Goal: Task Accomplishment & Management: Use online tool/utility

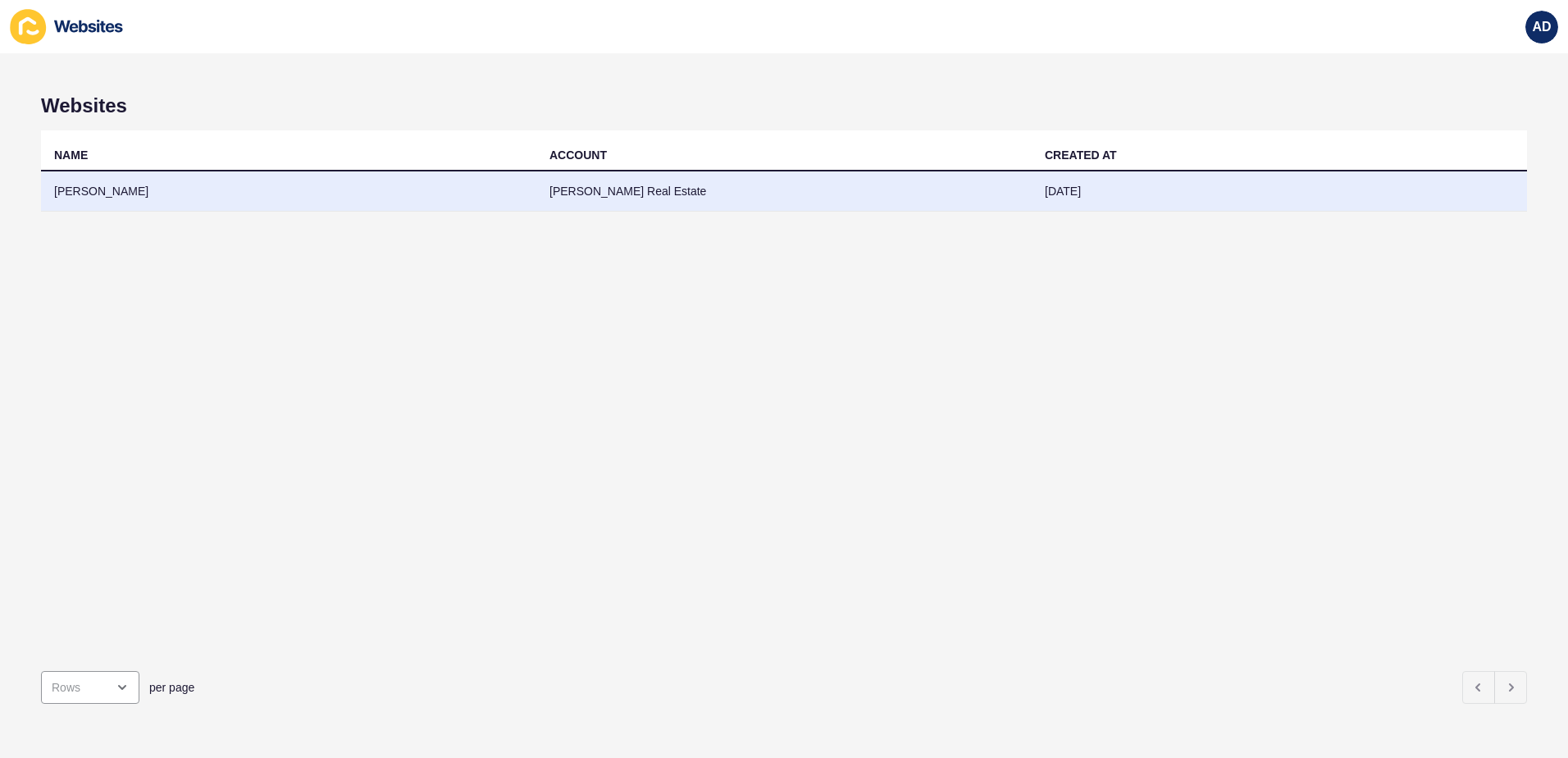
click at [79, 190] on td "[PERSON_NAME]" at bounding box center [289, 192] width 496 height 40
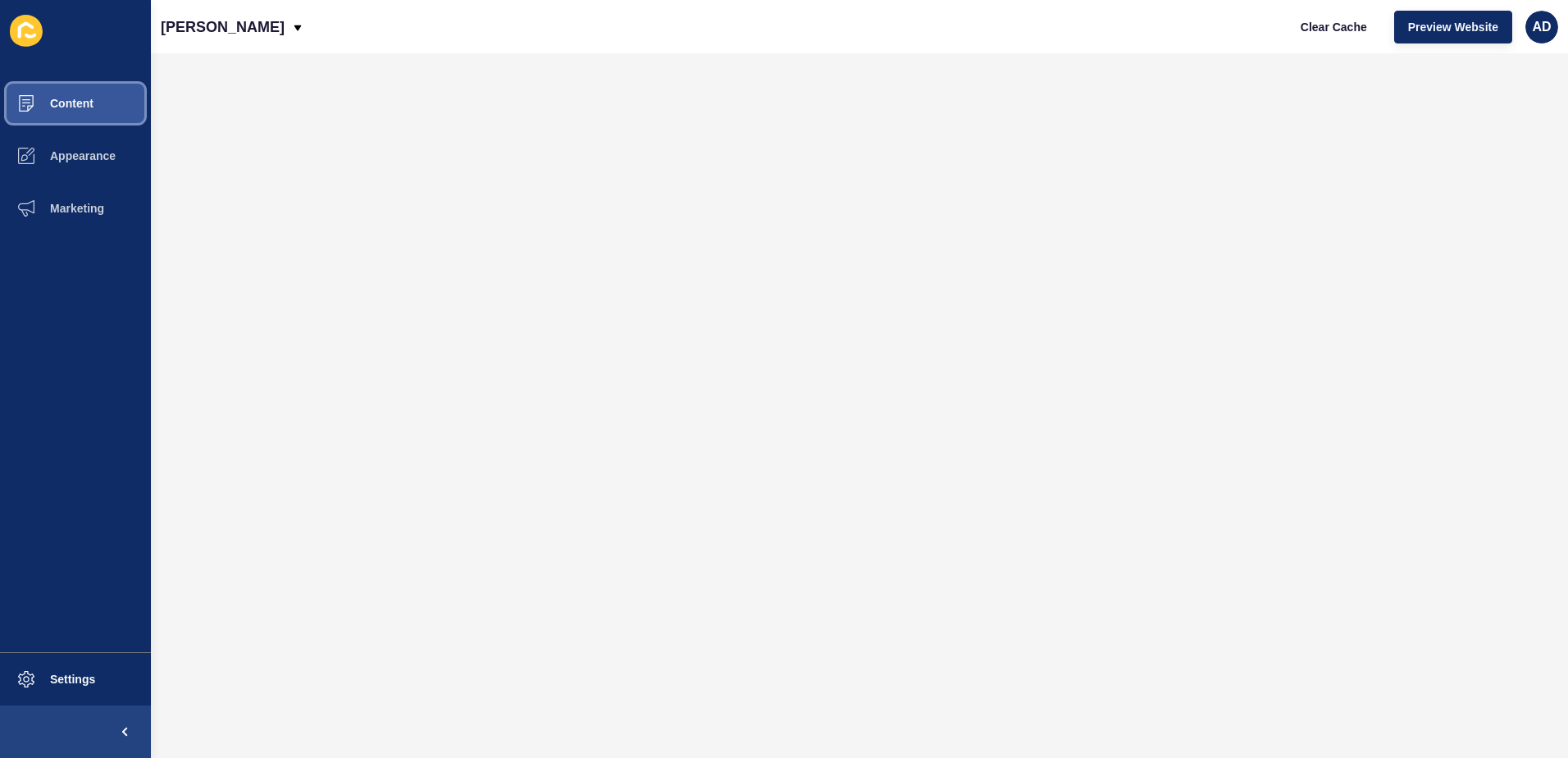
click at [69, 113] on button "Content" at bounding box center [75, 103] width 151 height 53
click at [102, 96] on button "Content" at bounding box center [75, 103] width 151 height 53
click at [94, 93] on button "Content" at bounding box center [75, 103] width 151 height 53
click at [83, 100] on span "Content" at bounding box center [45, 104] width 96 height 13
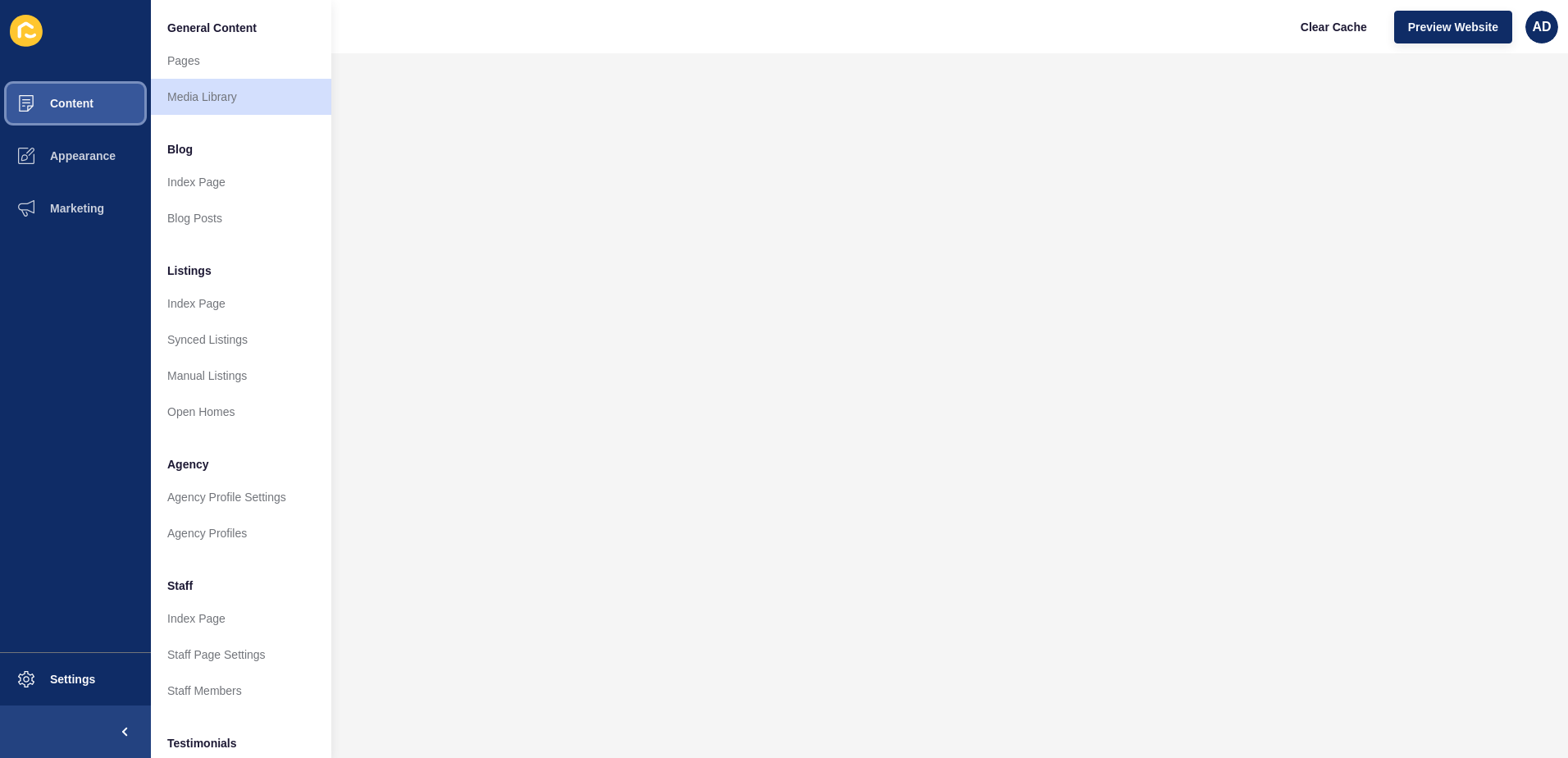
click at [83, 100] on span "Content" at bounding box center [45, 104] width 96 height 13
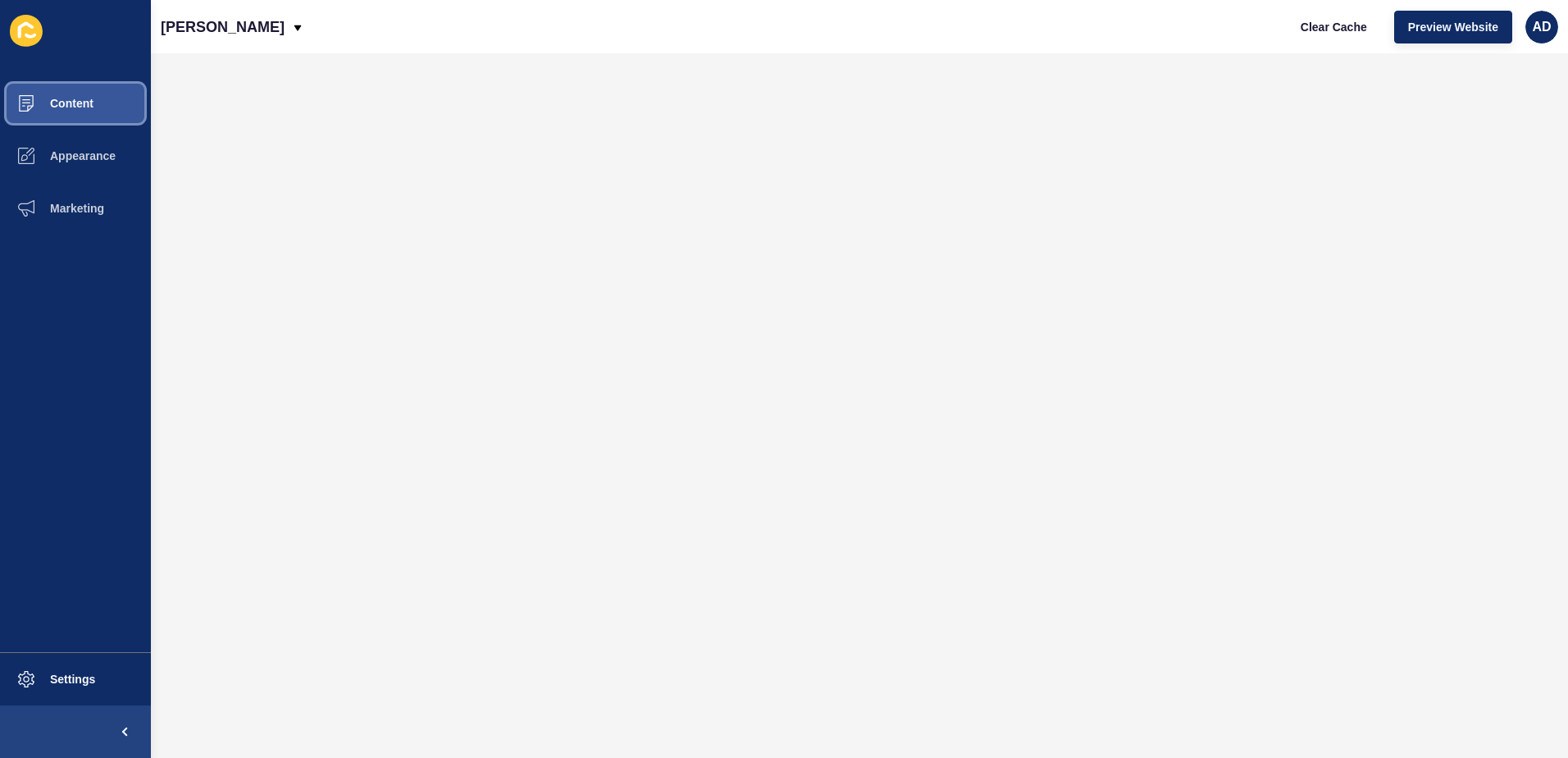
click at [83, 100] on span "Content" at bounding box center [45, 104] width 96 height 13
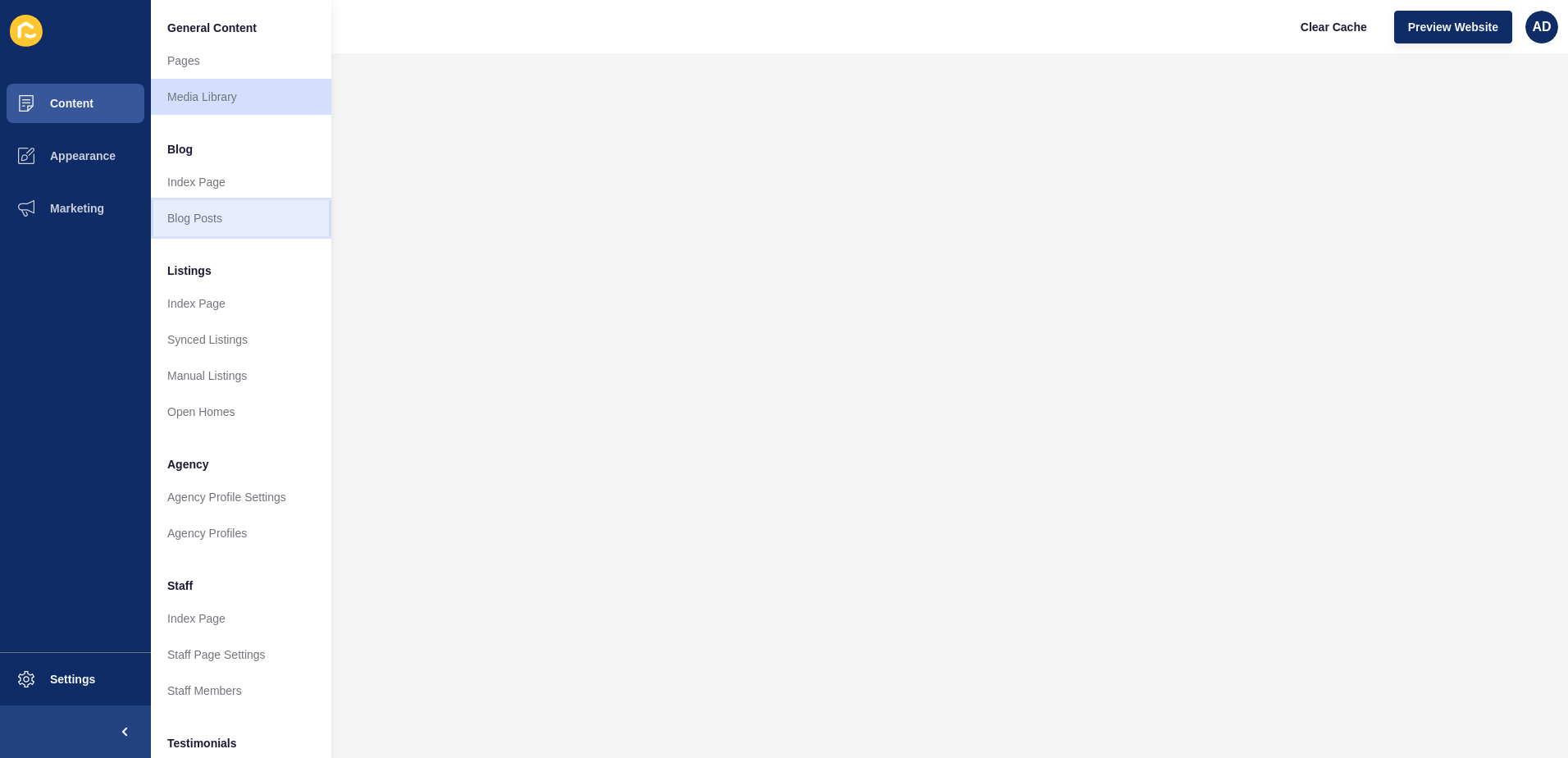
click at [213, 211] on link "Blog Posts" at bounding box center [241, 218] width 180 height 36
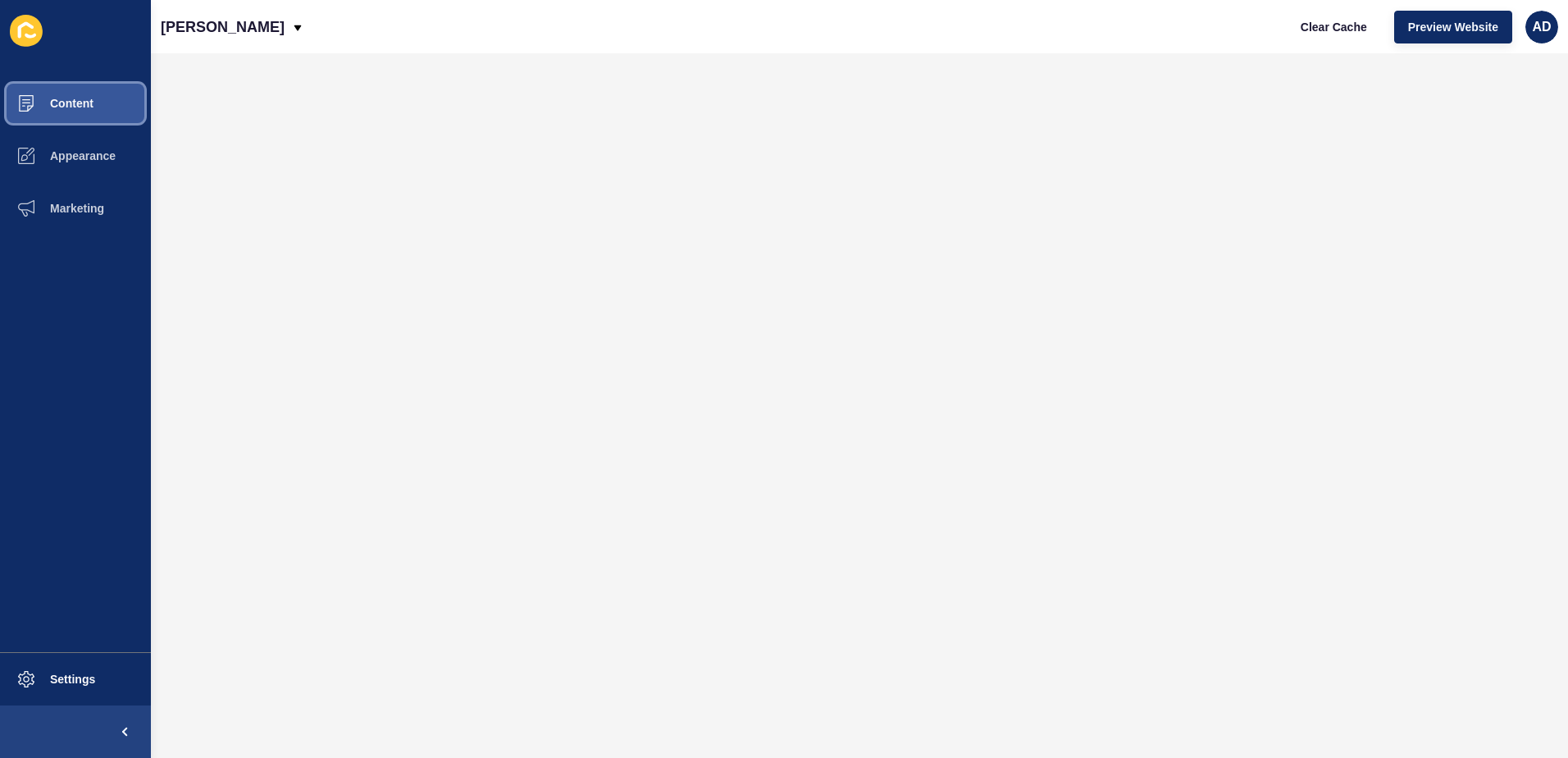
click at [47, 92] on span at bounding box center [26, 103] width 53 height 53
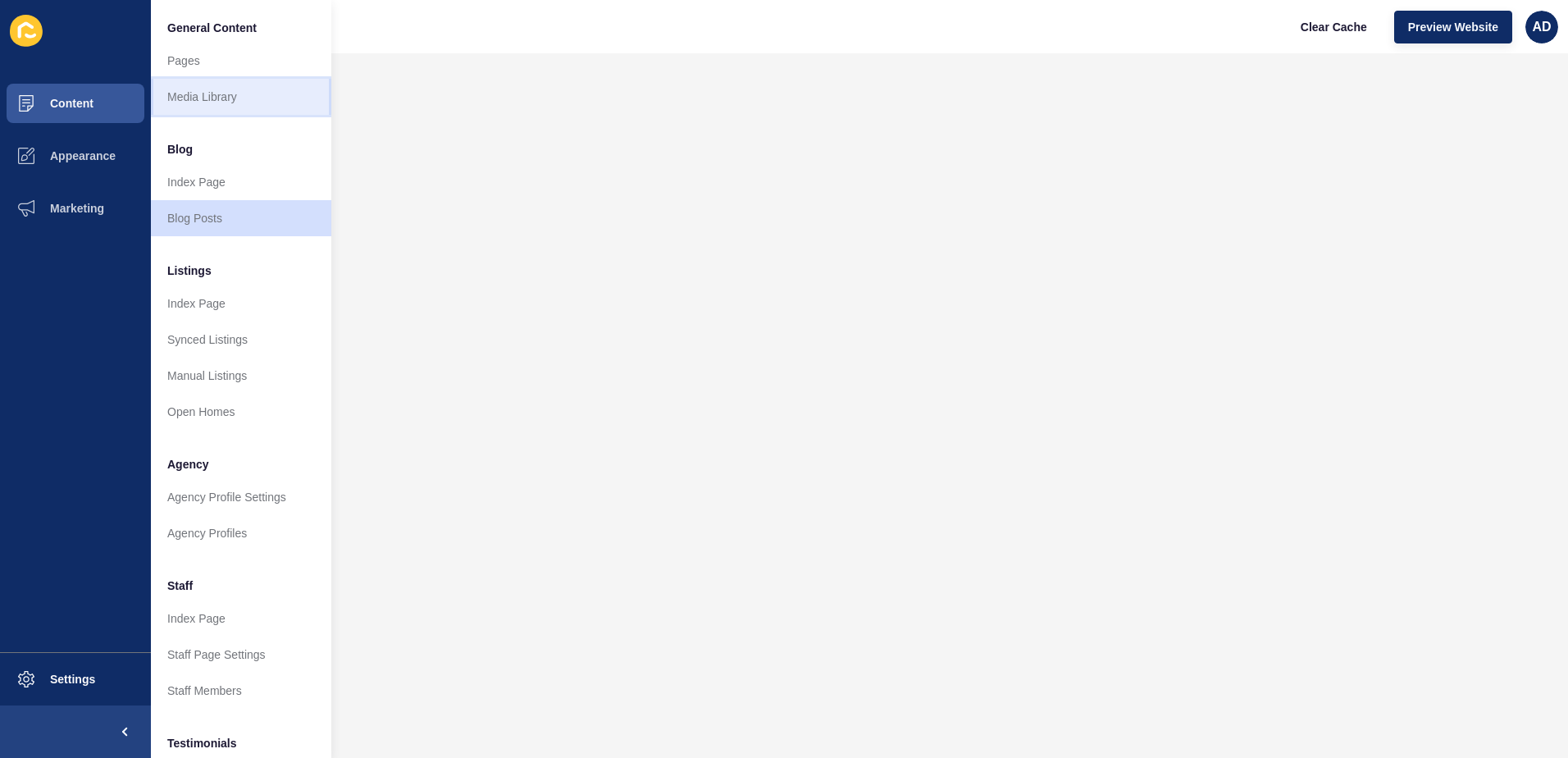
click at [232, 95] on link "Media Library" at bounding box center [241, 96] width 180 height 36
